Goal: Task Accomplishment & Management: Manage account settings

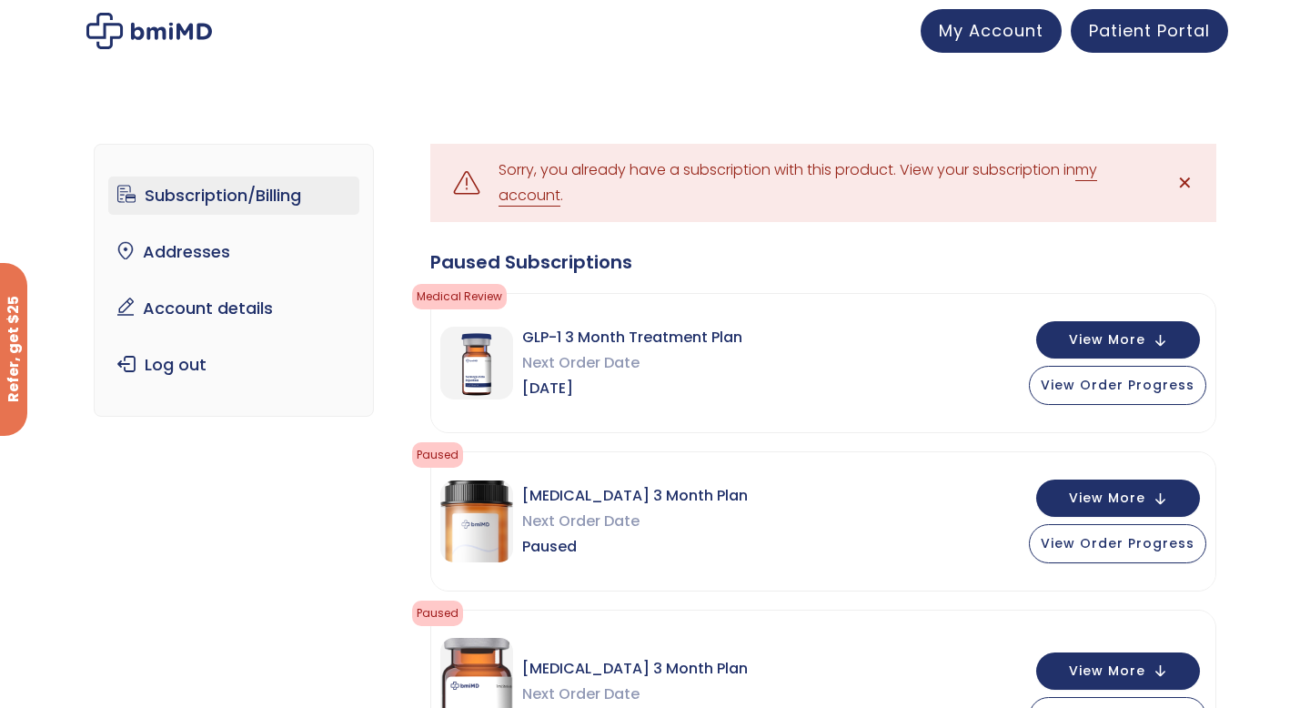
click at [1097, 174] on link "my account" at bounding box center [797, 182] width 598 height 47
